Goal: Task Accomplishment & Management: Use online tool/utility

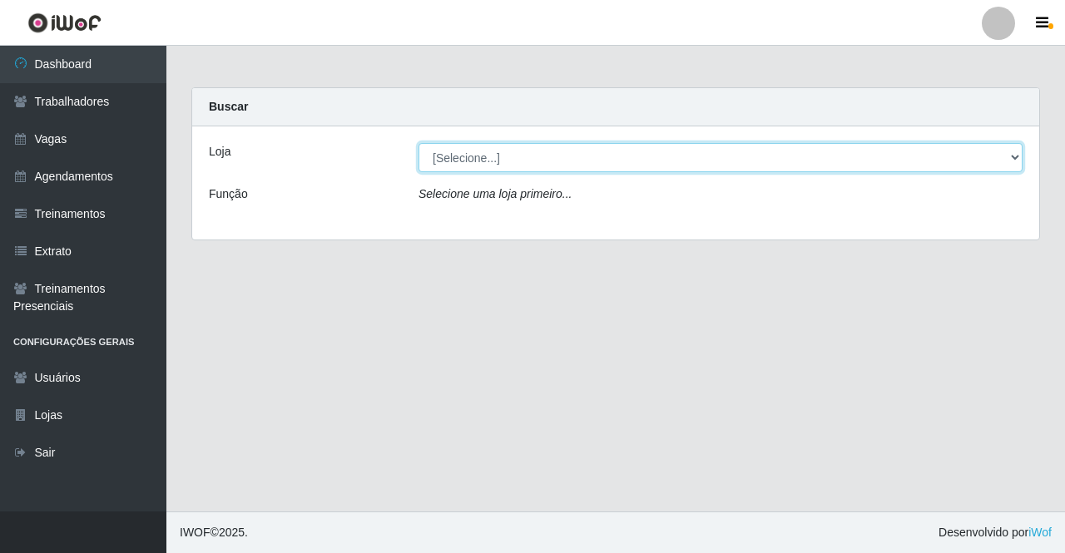
click at [603, 157] on select "[Selecione...] Famiglia Muccini - Ristorante [PERSON_NAME]" at bounding box center [721, 157] width 604 height 29
select select "267"
click at [419, 143] on select "[Selecione...] Famiglia Muccini - Ristorante [PERSON_NAME]" at bounding box center [721, 157] width 604 height 29
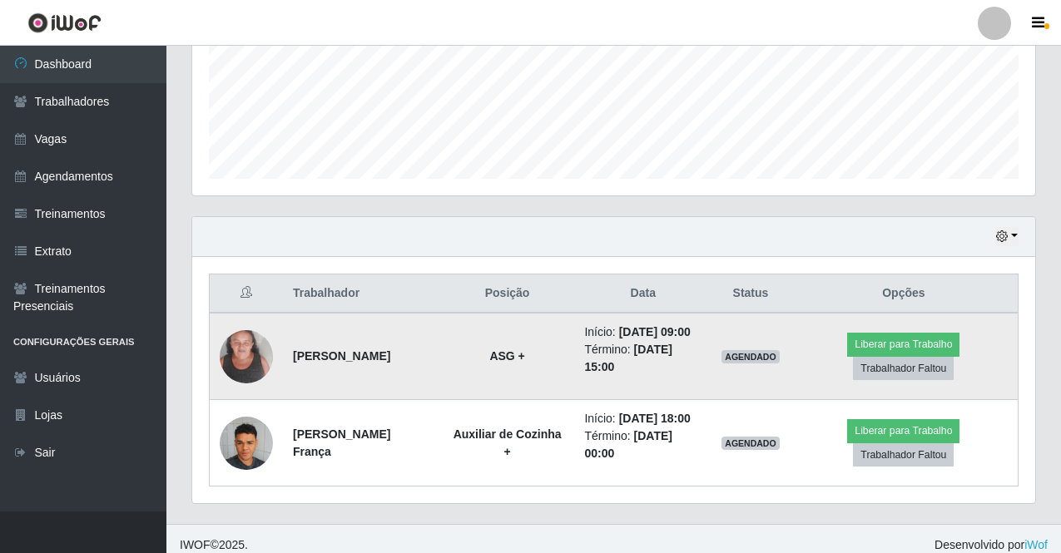
scroll to position [463, 0]
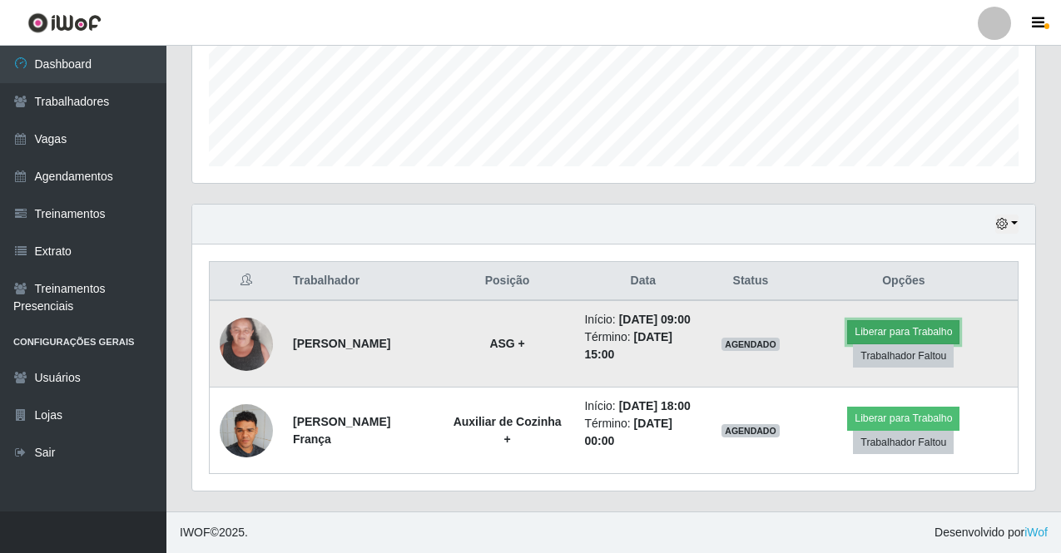
click at [879, 320] on button "Liberar para Trabalho" at bounding box center [903, 331] width 112 height 23
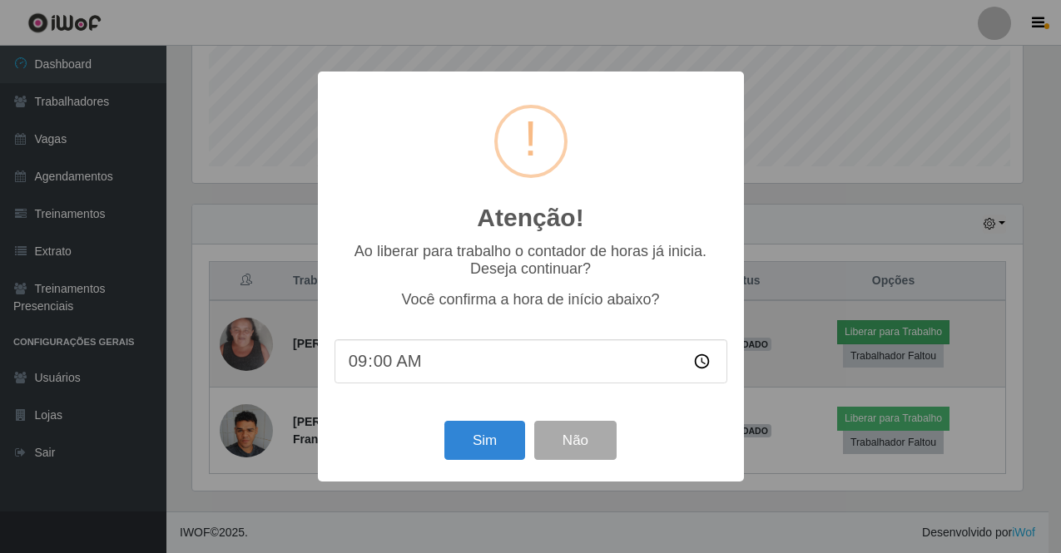
scroll to position [345, 835]
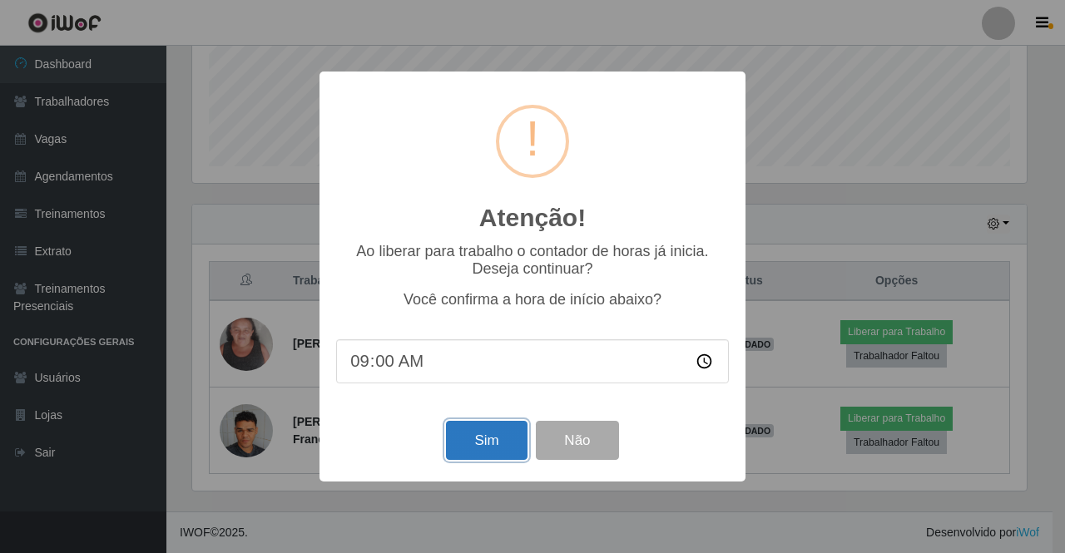
click at [494, 443] on button "Sim" at bounding box center [486, 440] width 81 height 39
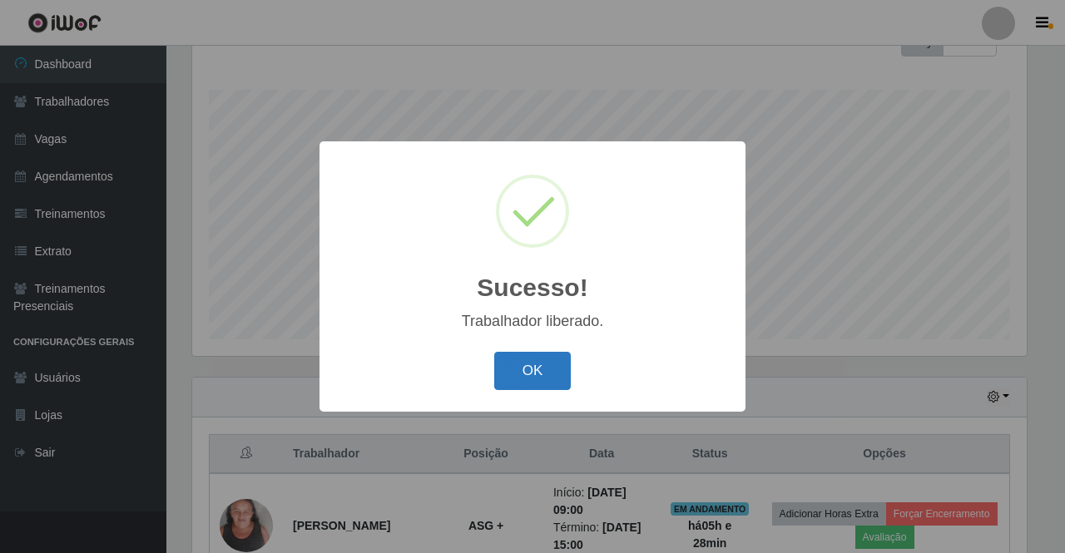
click at [544, 373] on button "OK" at bounding box center [532, 371] width 77 height 39
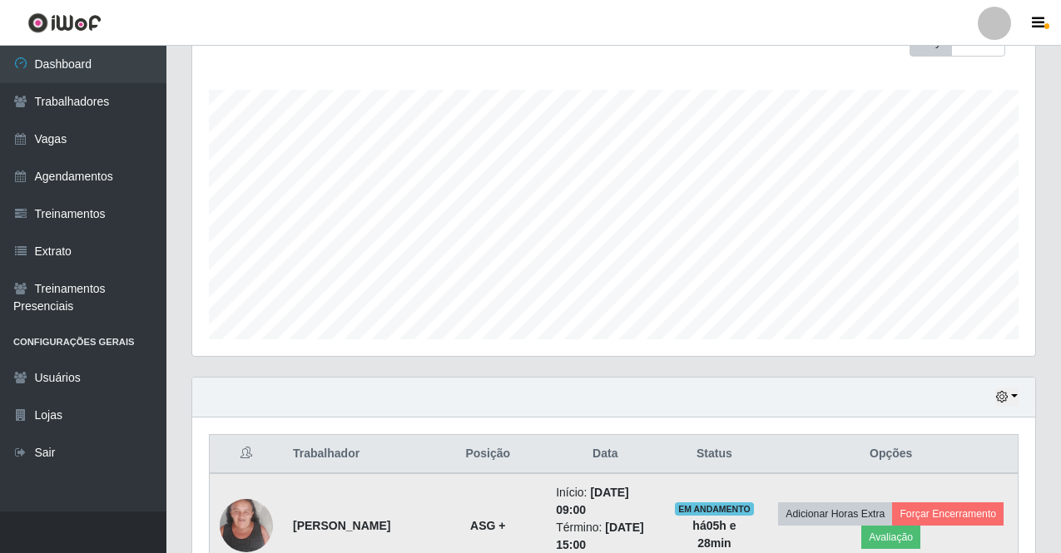
scroll to position [422, 0]
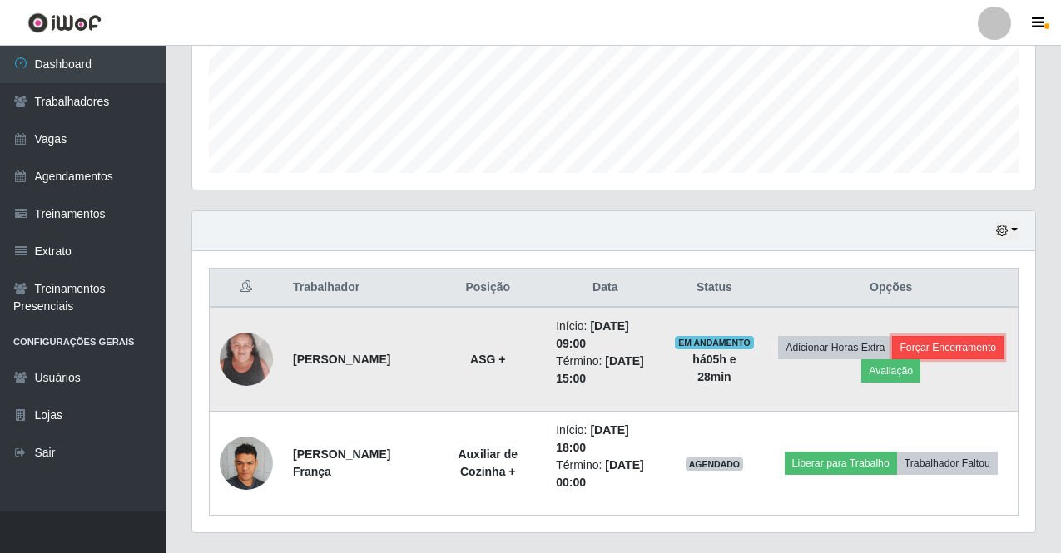
click at [892, 359] on button "Forçar Encerramento" at bounding box center [947, 347] width 111 height 23
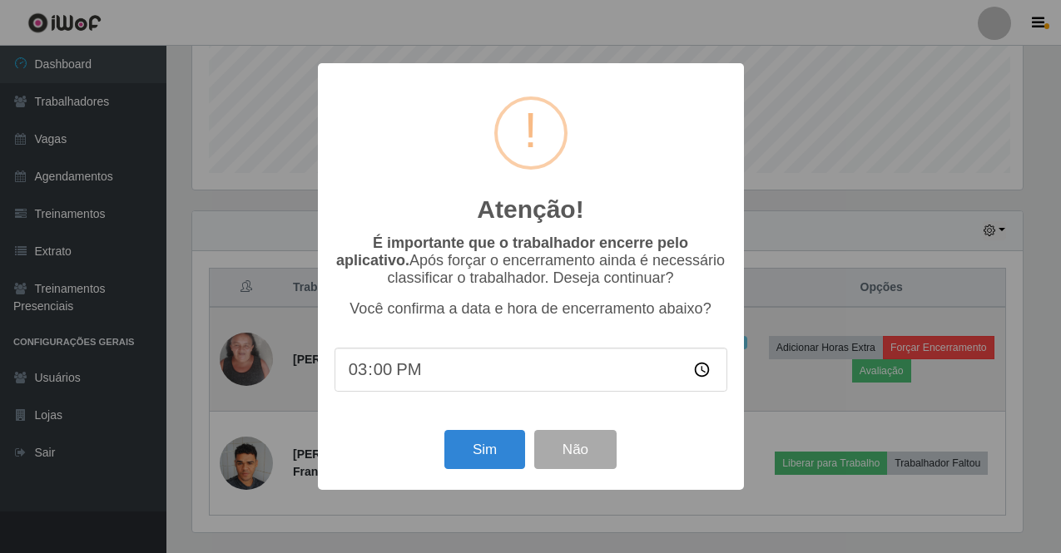
scroll to position [345, 835]
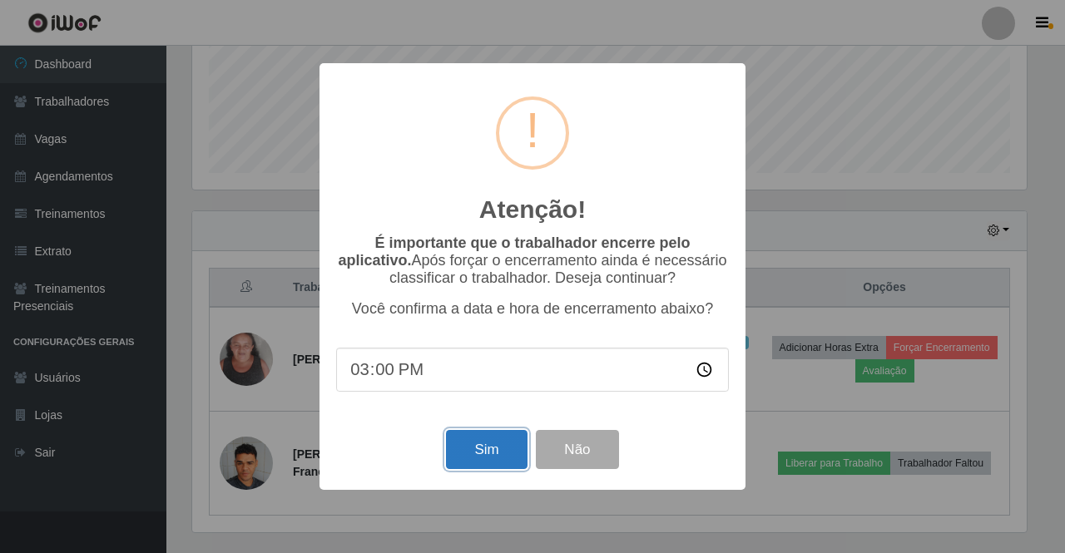
click at [474, 455] on button "Sim" at bounding box center [486, 449] width 81 height 39
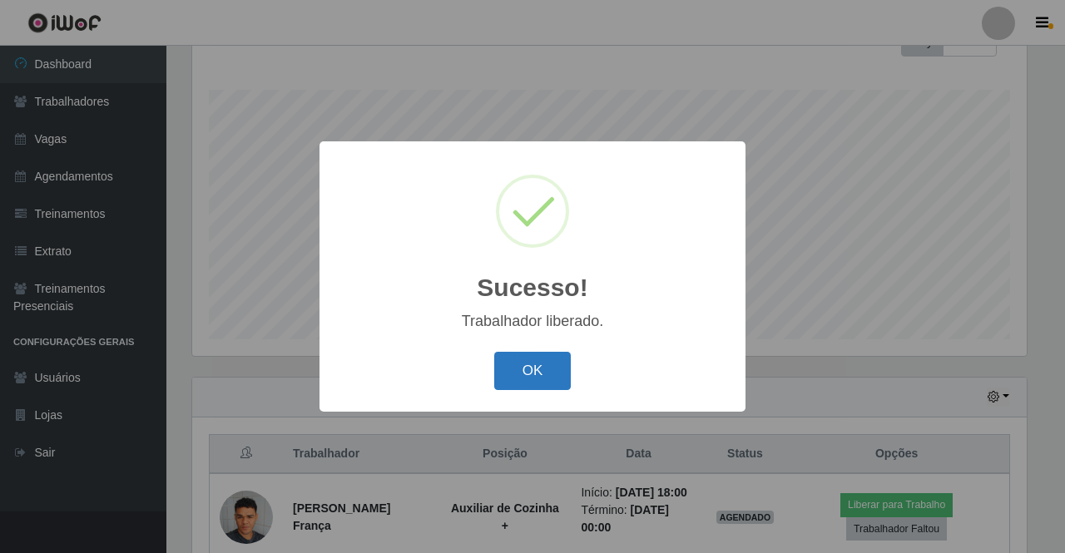
click at [531, 362] on button "OK" at bounding box center [532, 371] width 77 height 39
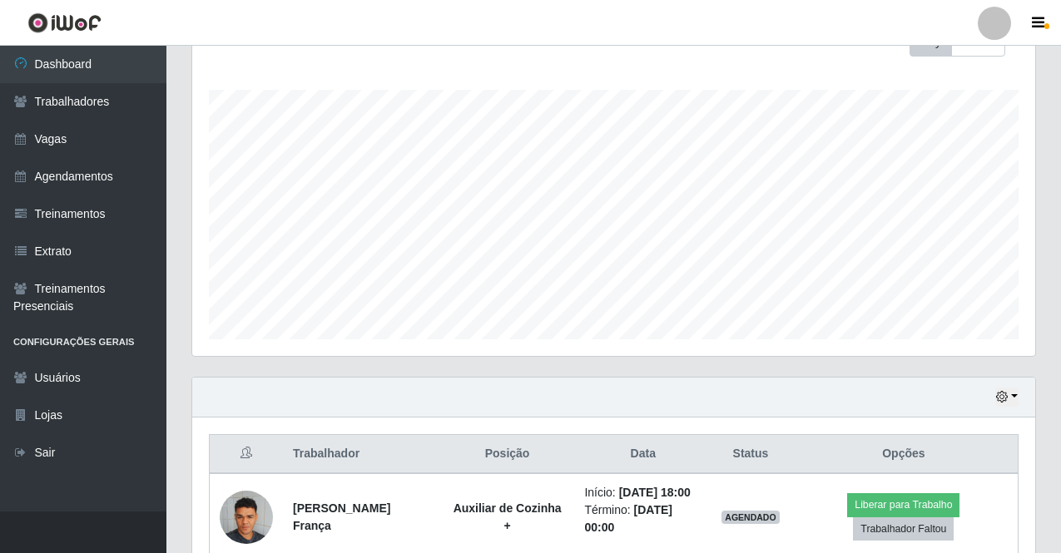
scroll to position [359, 0]
